Goal: Find specific page/section: Find specific page/section

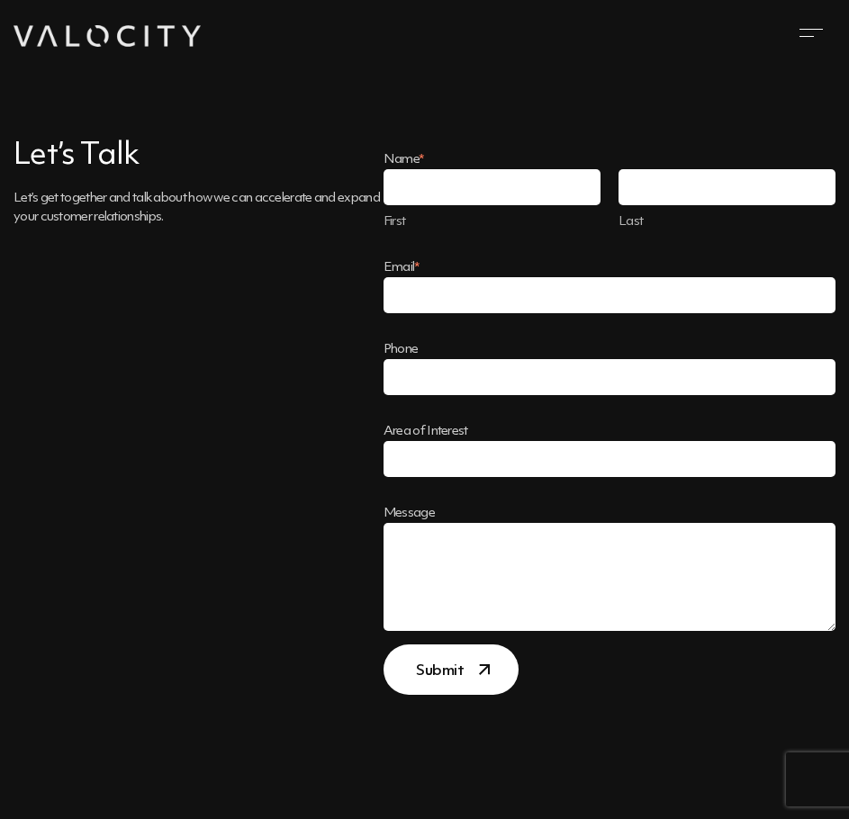
scroll to position [288, 0]
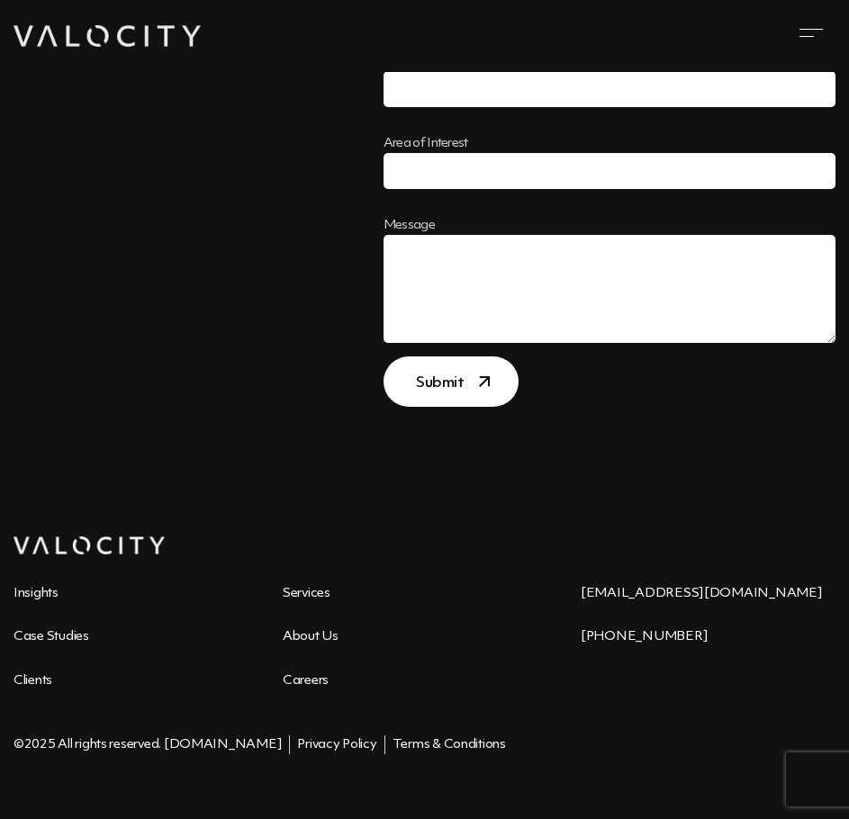
click at [309, 651] on ul "Insights Services Case Studies About Us Clients Careers" at bounding box center [282, 648] width 538 height 131
click at [308, 643] on link "About Us" at bounding box center [311, 636] width 56 height 13
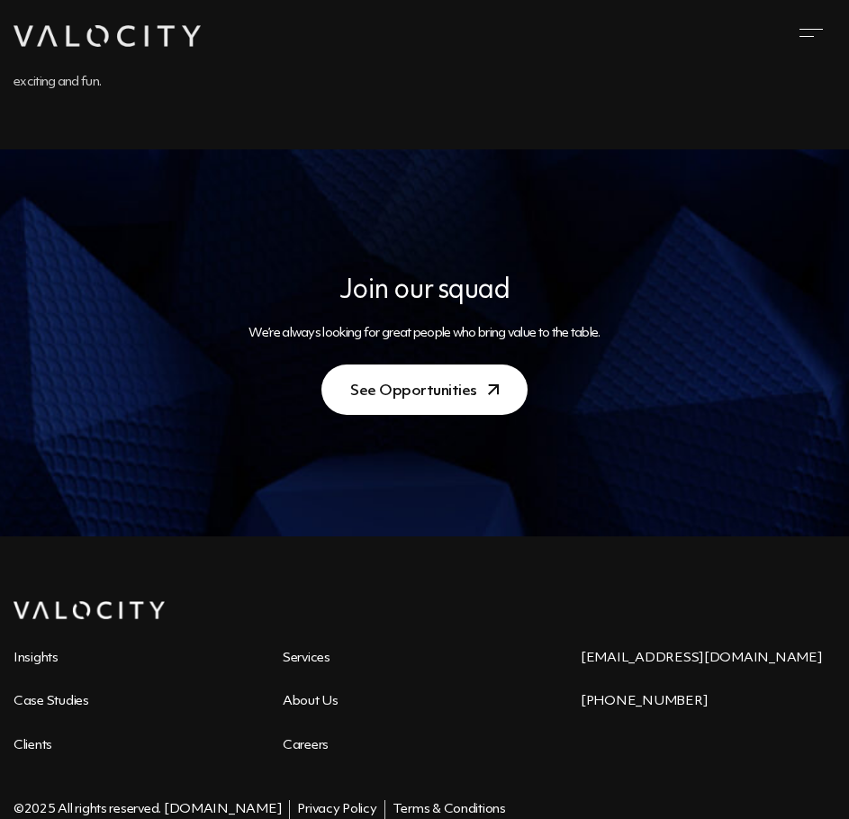
scroll to position [1505, 0]
